Goal: Find specific page/section: Find specific page/section

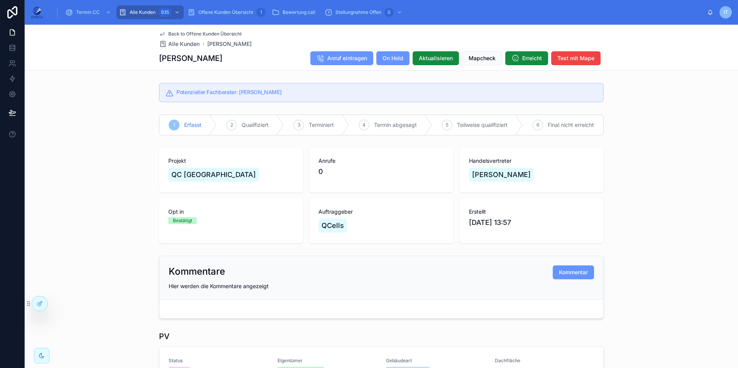
scroll to position [134, 0]
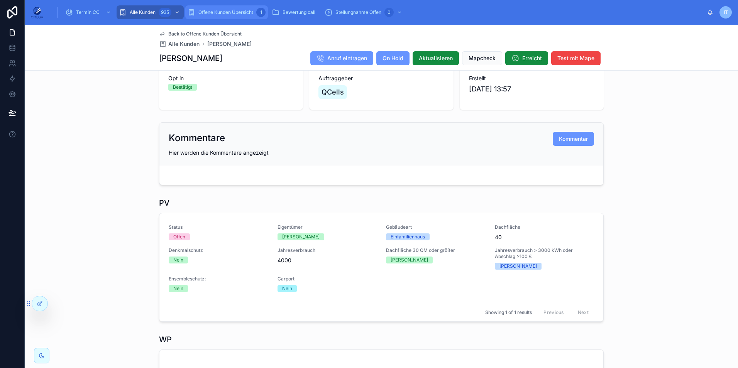
click at [224, 10] on span "Offene Kunden Übersicht" at bounding box center [226, 12] width 55 height 6
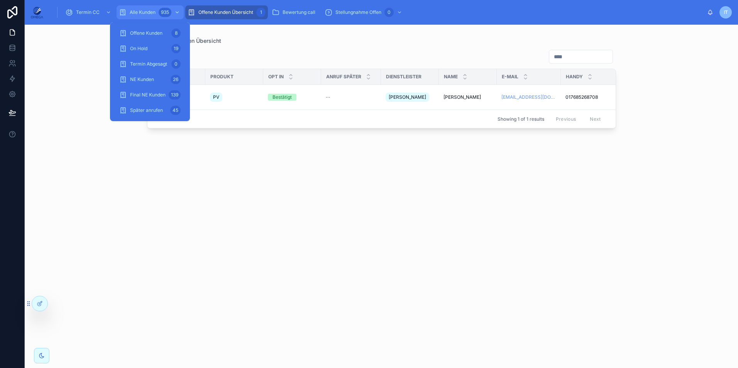
click at [158, 8] on div "Alle Kunden 935" at bounding box center [150, 12] width 63 height 12
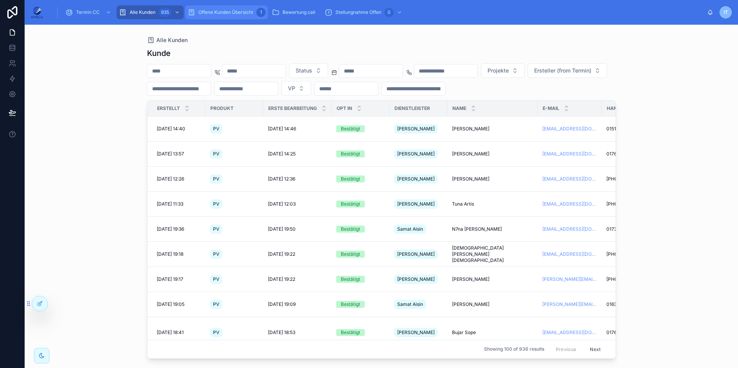
click at [211, 11] on span "Offene Kunden Übersicht" at bounding box center [226, 12] width 55 height 6
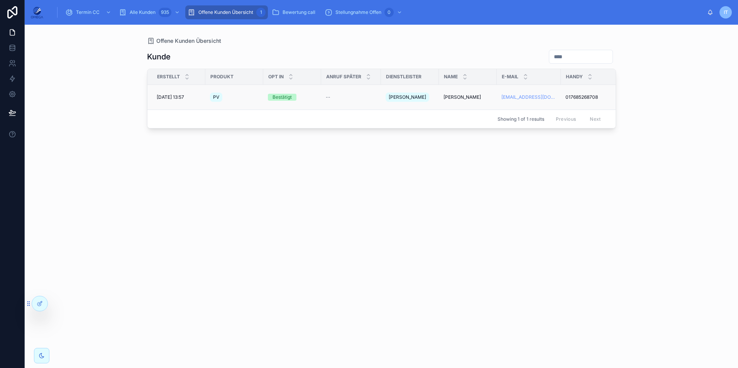
click at [465, 95] on span "[PERSON_NAME]" at bounding box center [462, 97] width 37 height 6
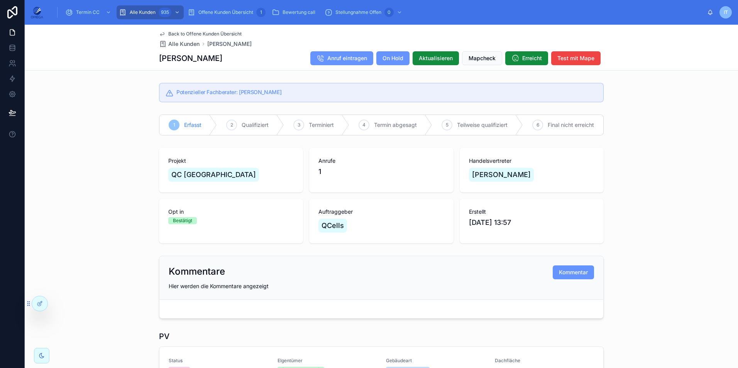
click at [199, 31] on span "Back to Offene Kunden Übersicht" at bounding box center [204, 34] width 73 height 6
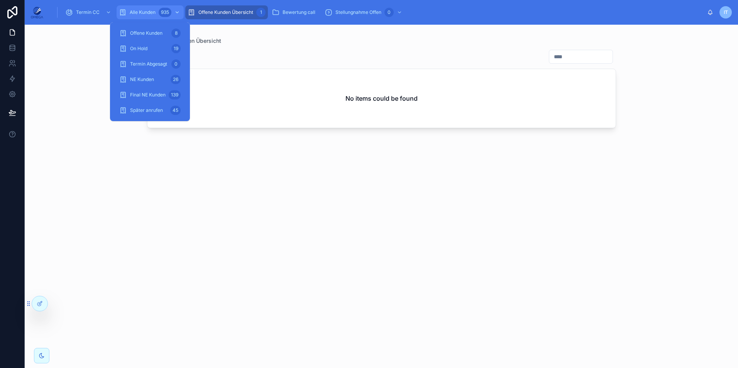
click at [160, 14] on div "935" at bounding box center [165, 12] width 13 height 9
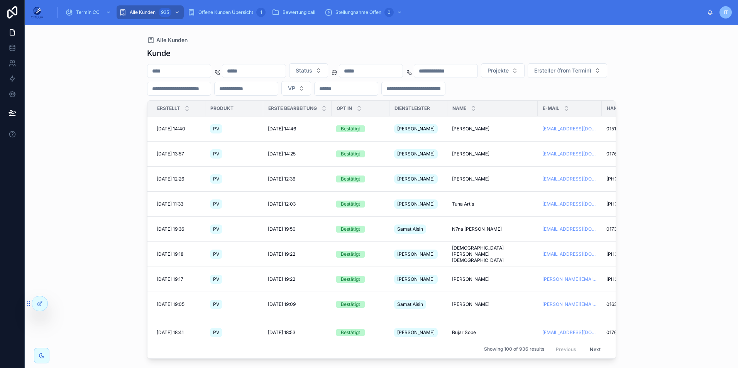
click at [203, 3] on div "Termin CC Alle Kunden 935 Offene Kunden Übersicht 1 Bewertung call Stellungnahm…" at bounding box center [382, 12] width 714 height 25
click at [211, 12] on span "Offene Kunden Übersicht" at bounding box center [226, 12] width 55 height 6
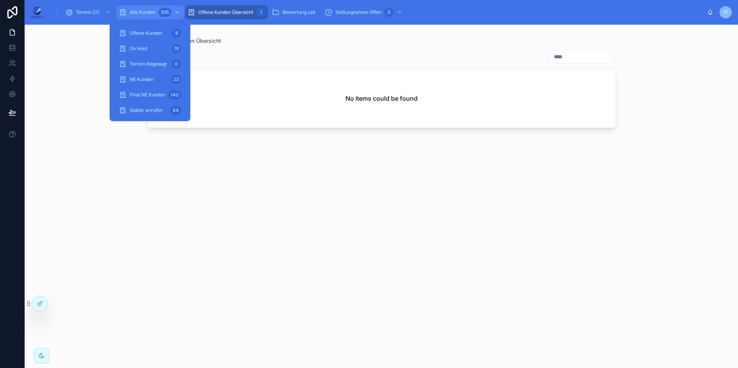
click at [144, 8] on div "Alle Kunden 935" at bounding box center [150, 12] width 63 height 12
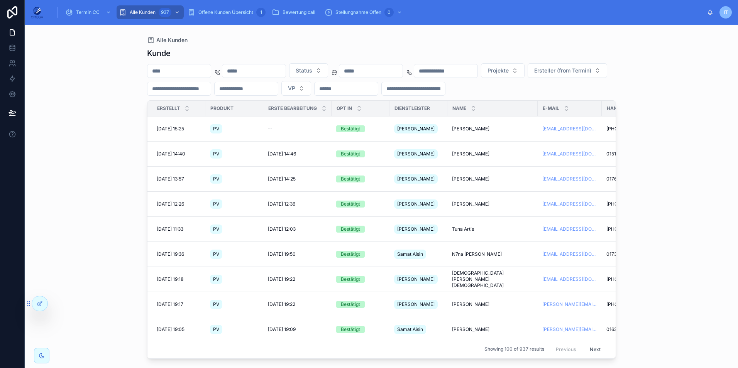
click at [652, 101] on div "Alle Kunden Kunde Status Projekte Ersteller (from Termin) VP Erstellt Produkt E…" at bounding box center [382, 197] width 714 height 344
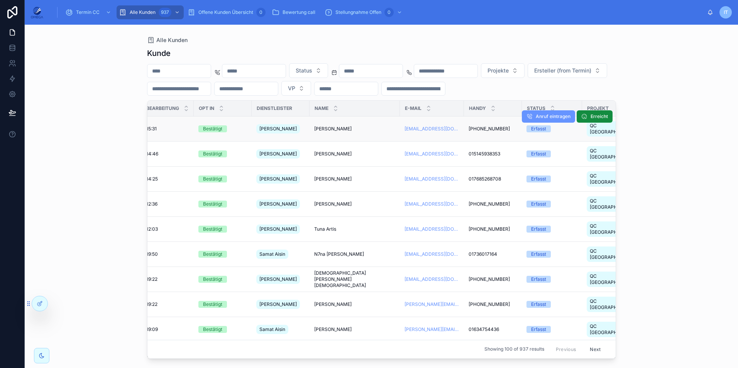
scroll to position [0, 121]
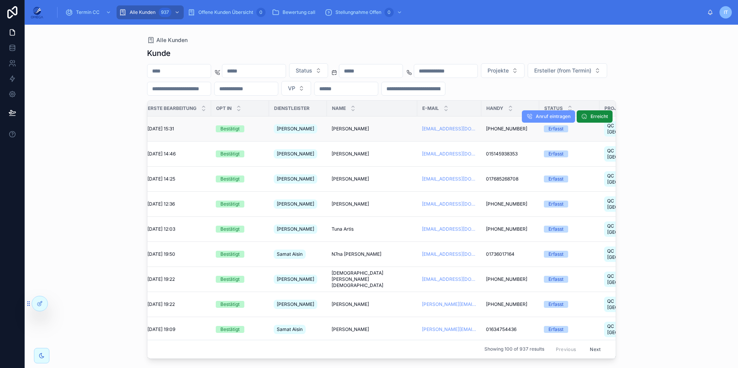
click at [350, 126] on span "[PERSON_NAME]" at bounding box center [350, 129] width 37 height 6
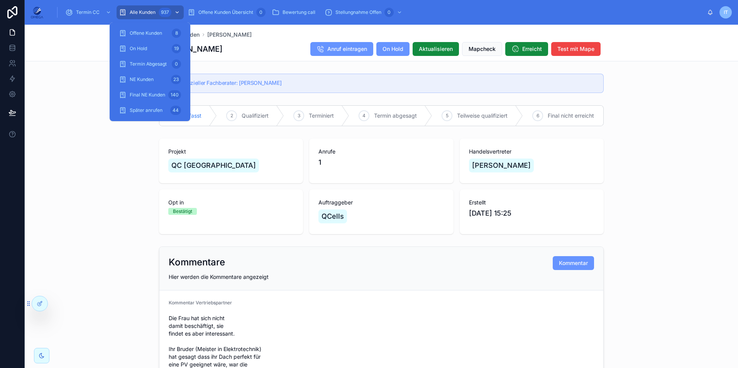
click at [159, 12] on div "937" at bounding box center [165, 12] width 13 height 9
